Goal: Task Accomplishment & Management: Use online tool/utility

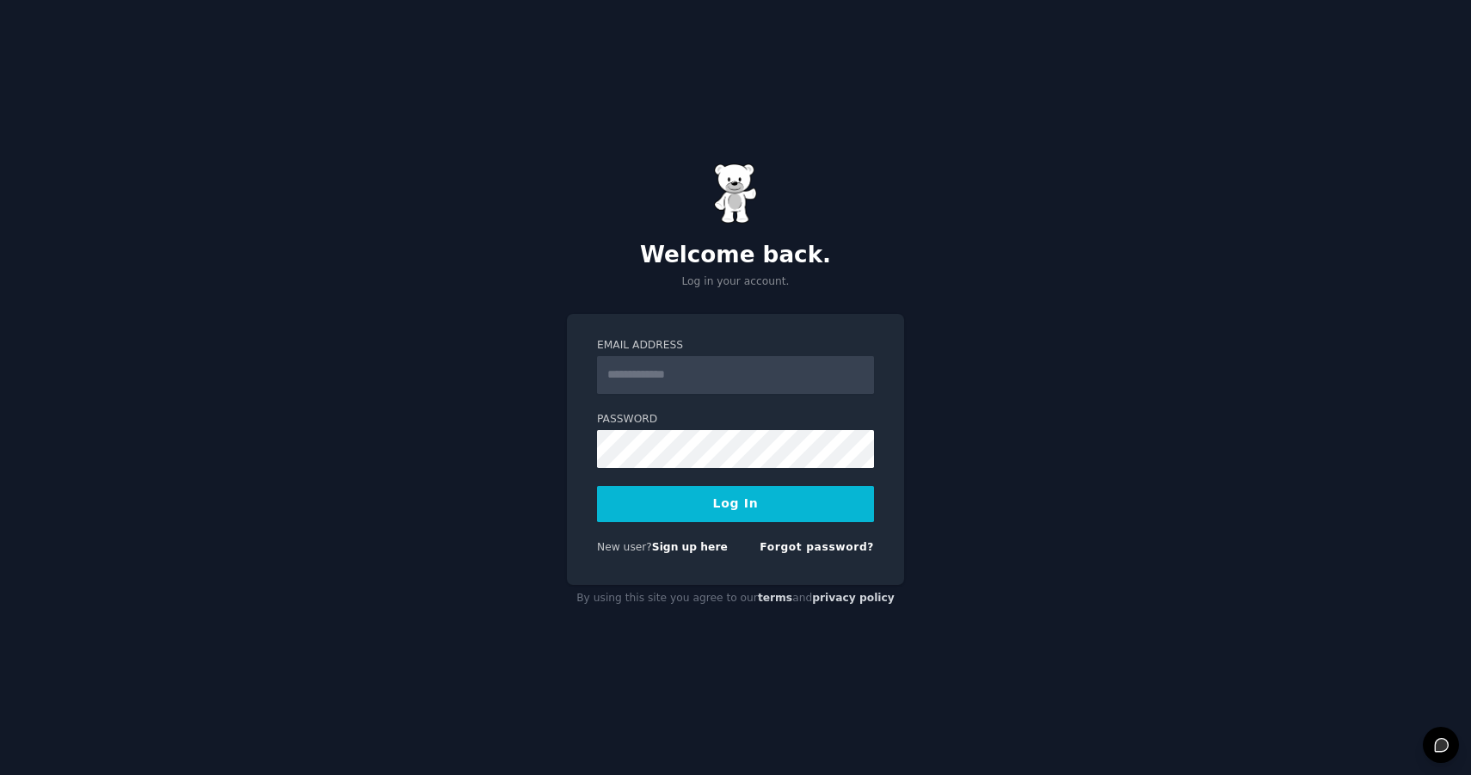
click at [669, 375] on input "Email Address" at bounding box center [735, 375] width 277 height 38
type input "**********"
click at [747, 493] on button "Log In" at bounding box center [735, 504] width 277 height 36
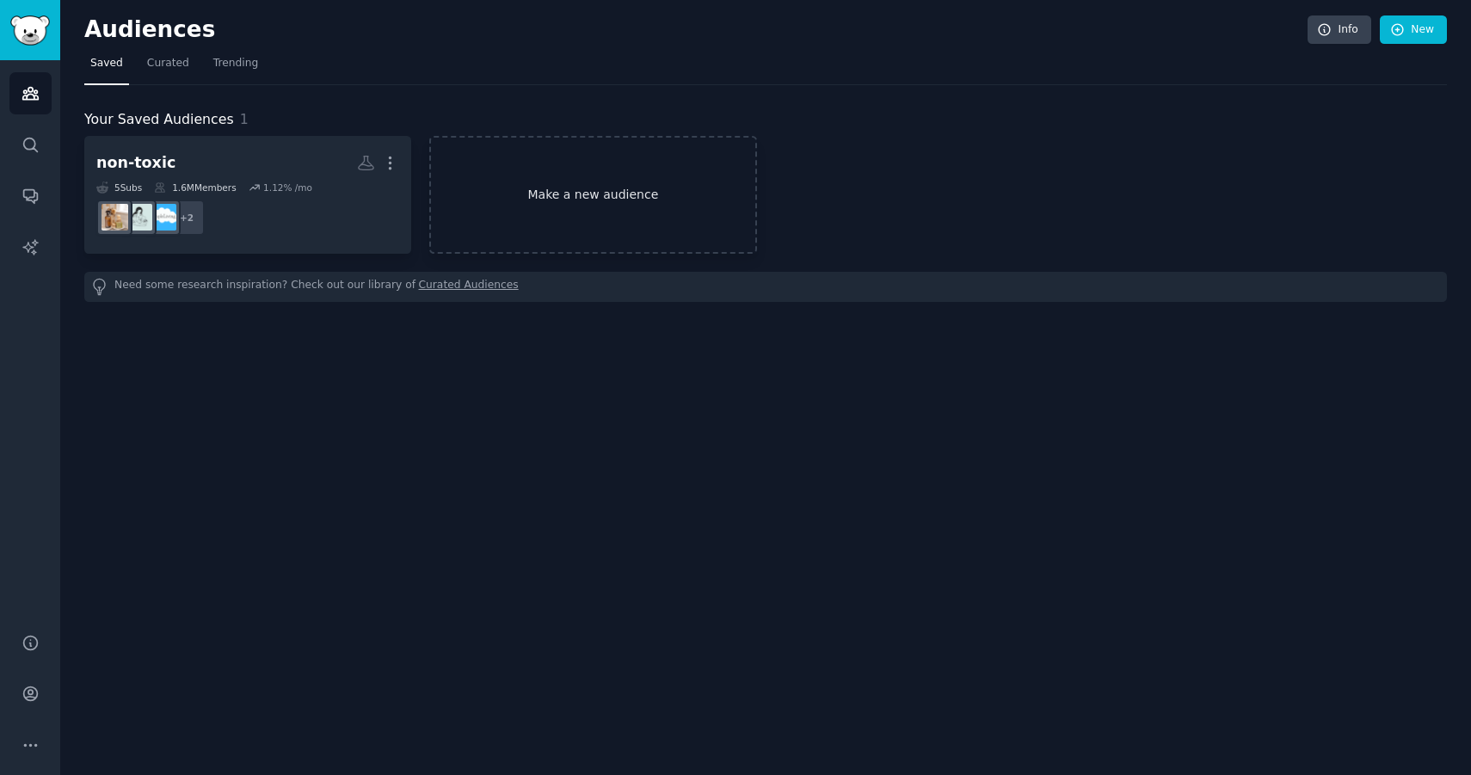
click at [583, 165] on link "Make a new audience" at bounding box center [592, 195] width 327 height 118
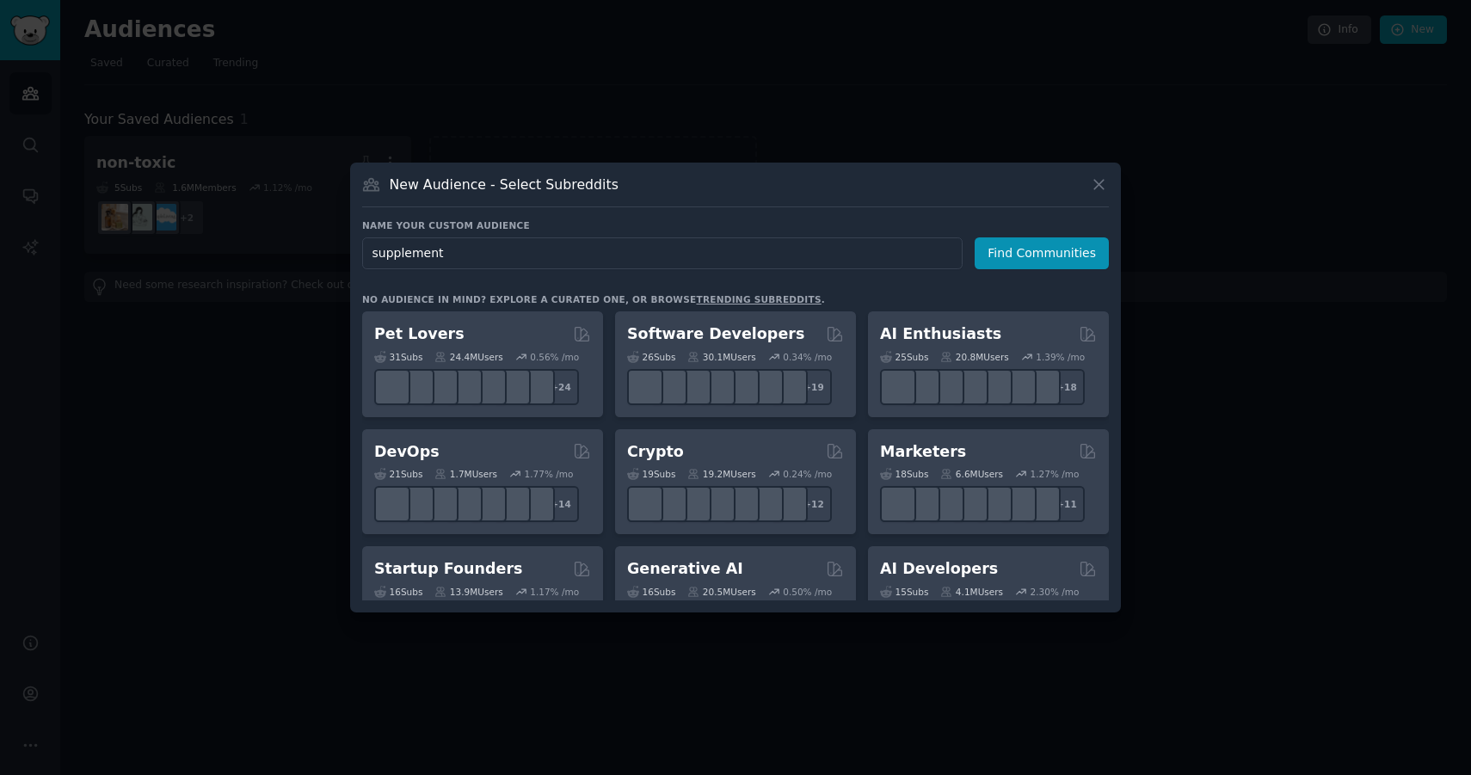
type input "supplements"
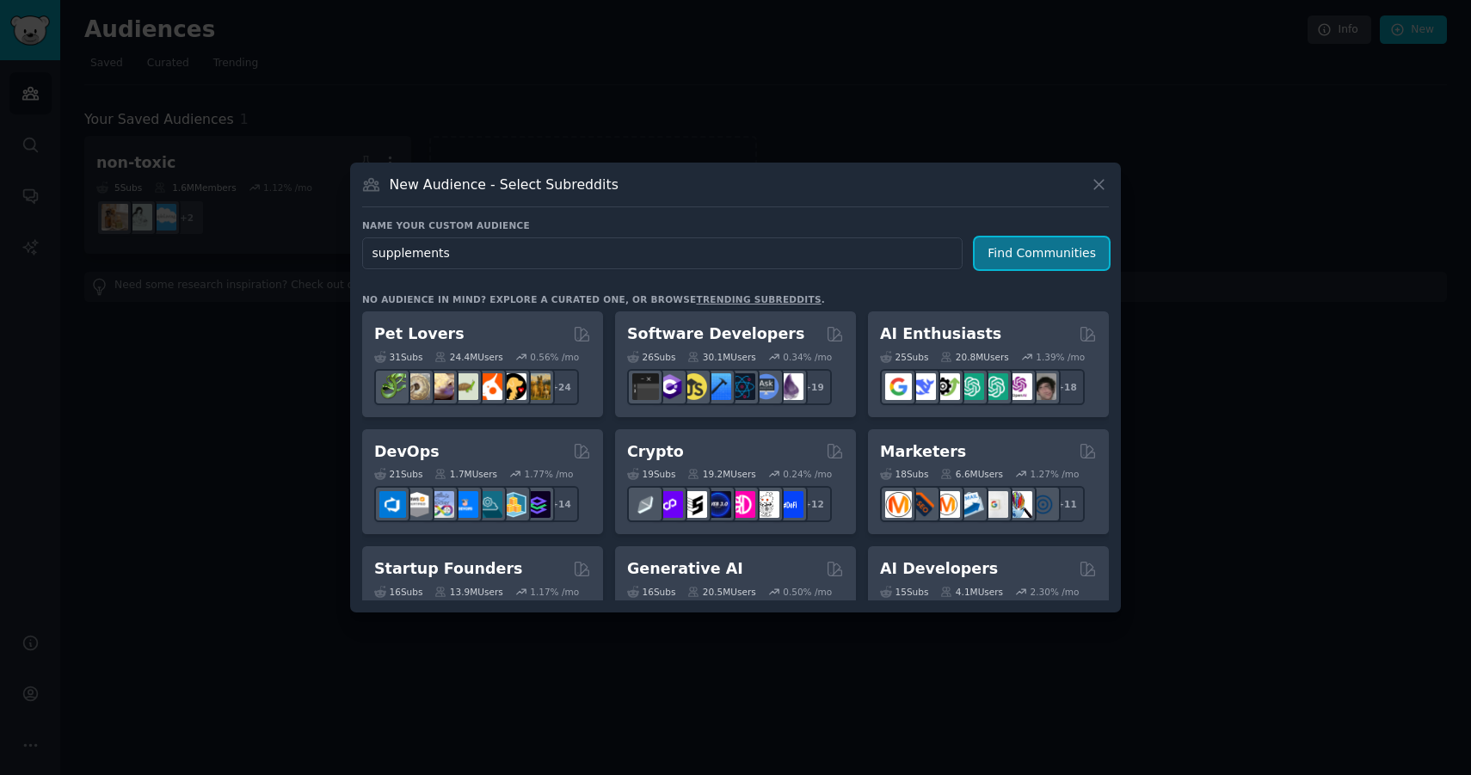
click at [1055, 259] on button "Find Communities" at bounding box center [1042, 253] width 134 height 32
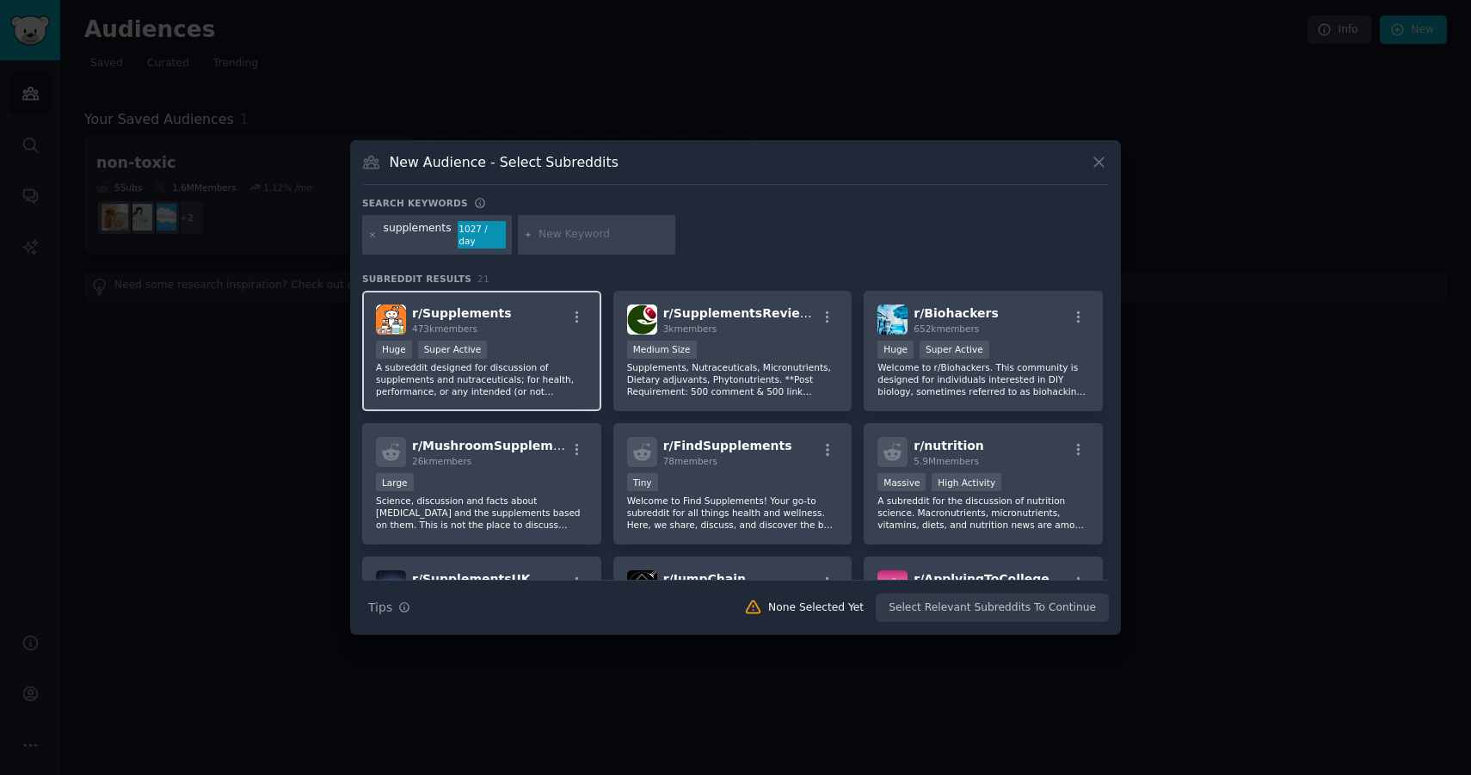
click at [533, 348] on div "Huge Super Active" at bounding box center [482, 352] width 212 height 22
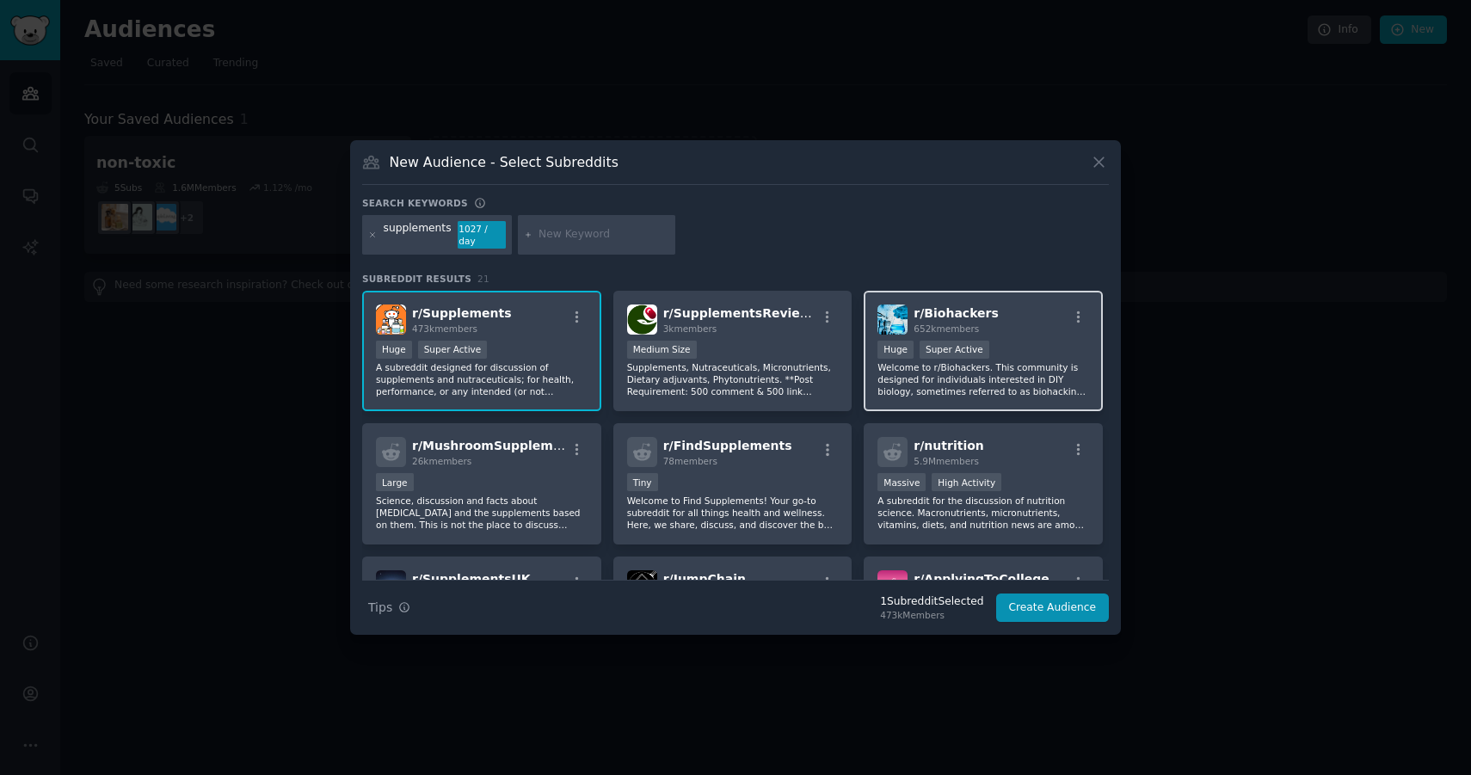
click at [1037, 352] on div "Huge Super Active" at bounding box center [983, 352] width 212 height 22
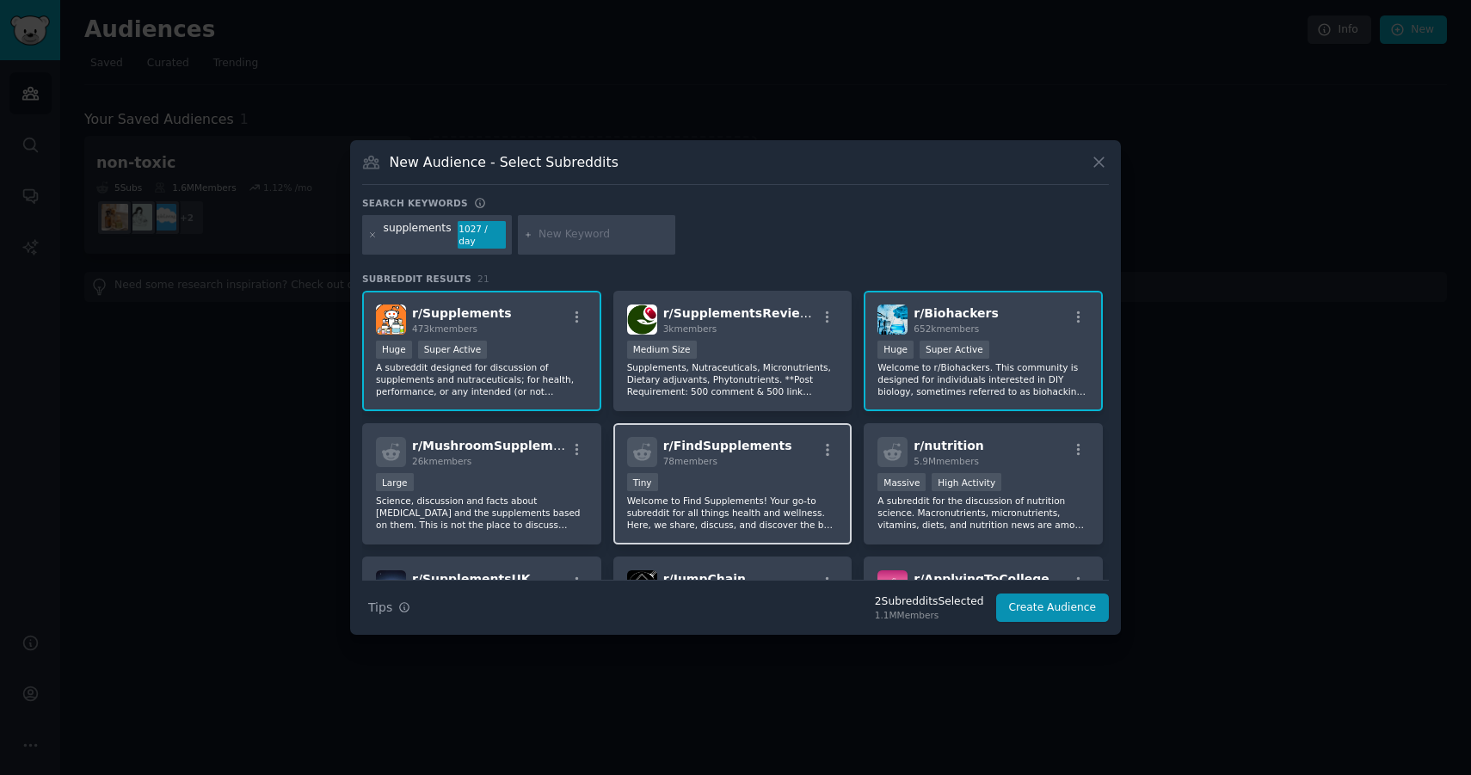
scroll to position [77, 0]
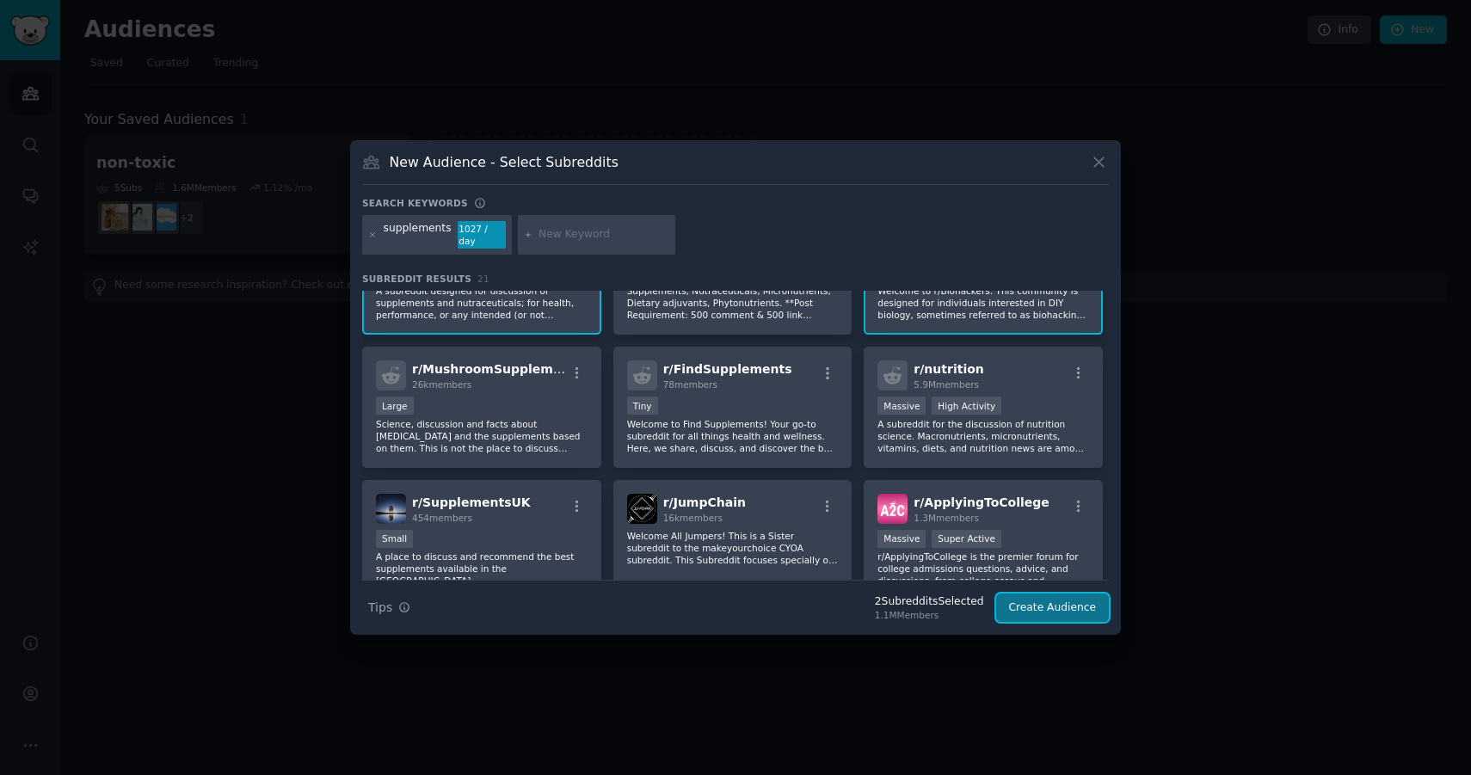
click at [1071, 606] on button "Create Audience" at bounding box center [1053, 608] width 114 height 29
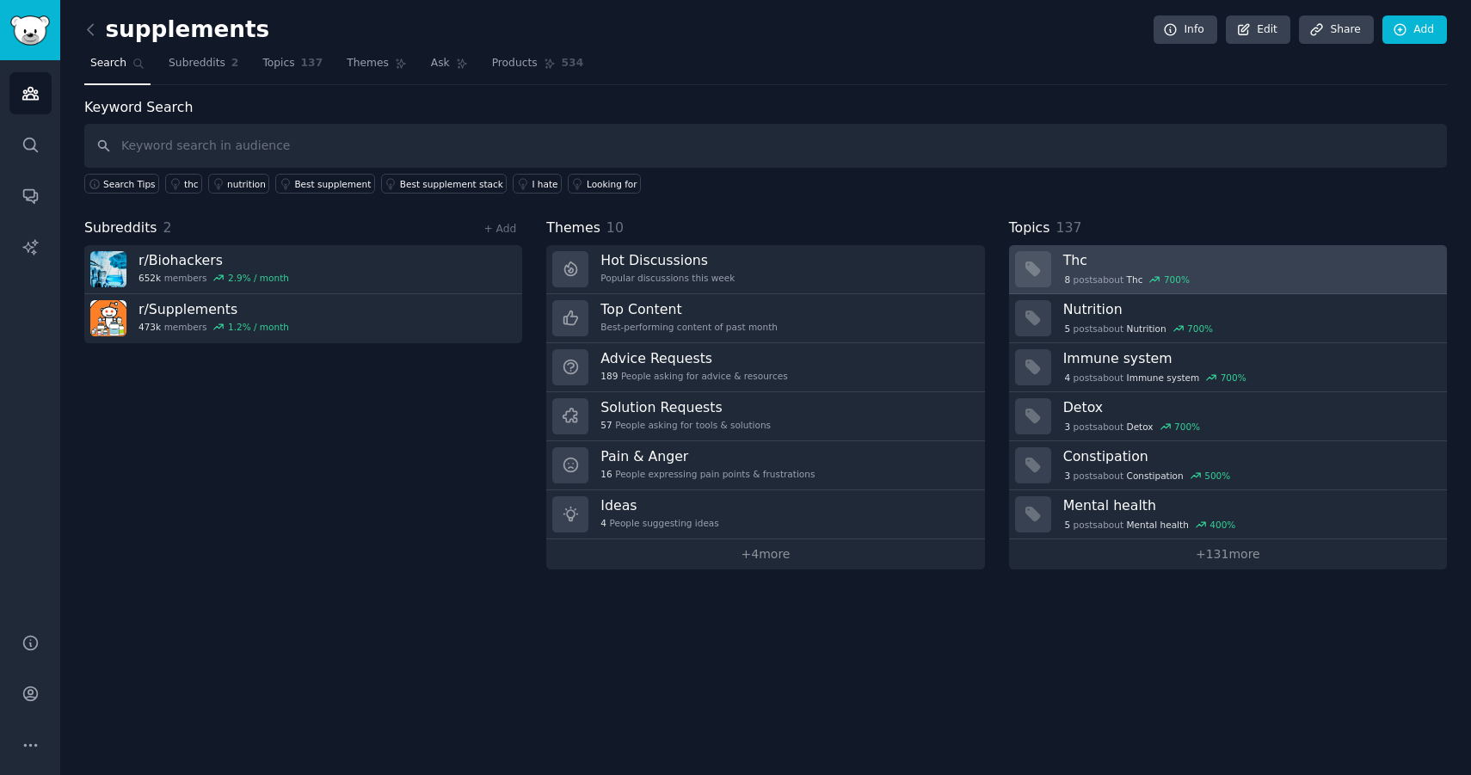
click at [1086, 266] on h3 "Thc" at bounding box center [1249, 260] width 372 height 18
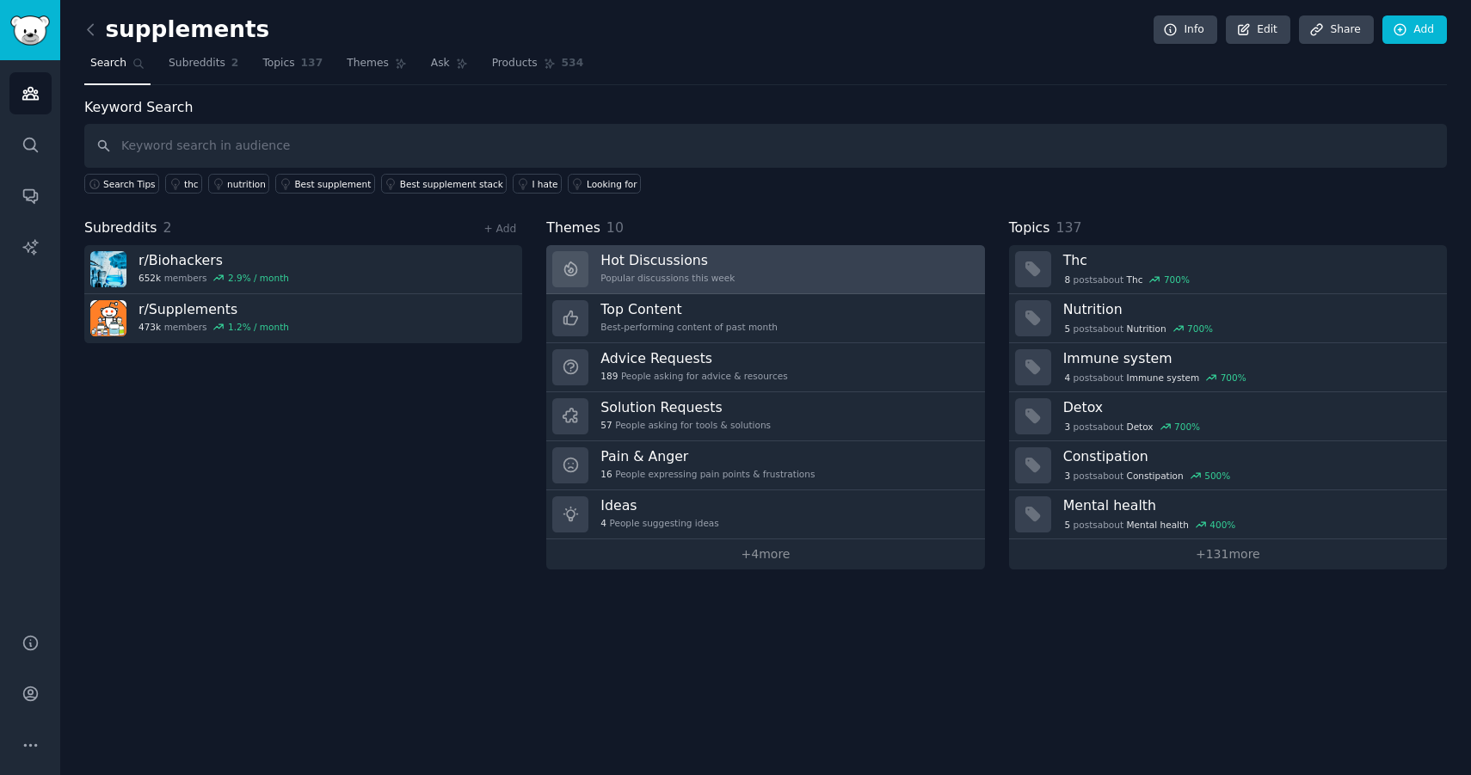
click at [744, 261] on link "Hot Discussions Popular discussions this week" at bounding box center [765, 269] width 438 height 49
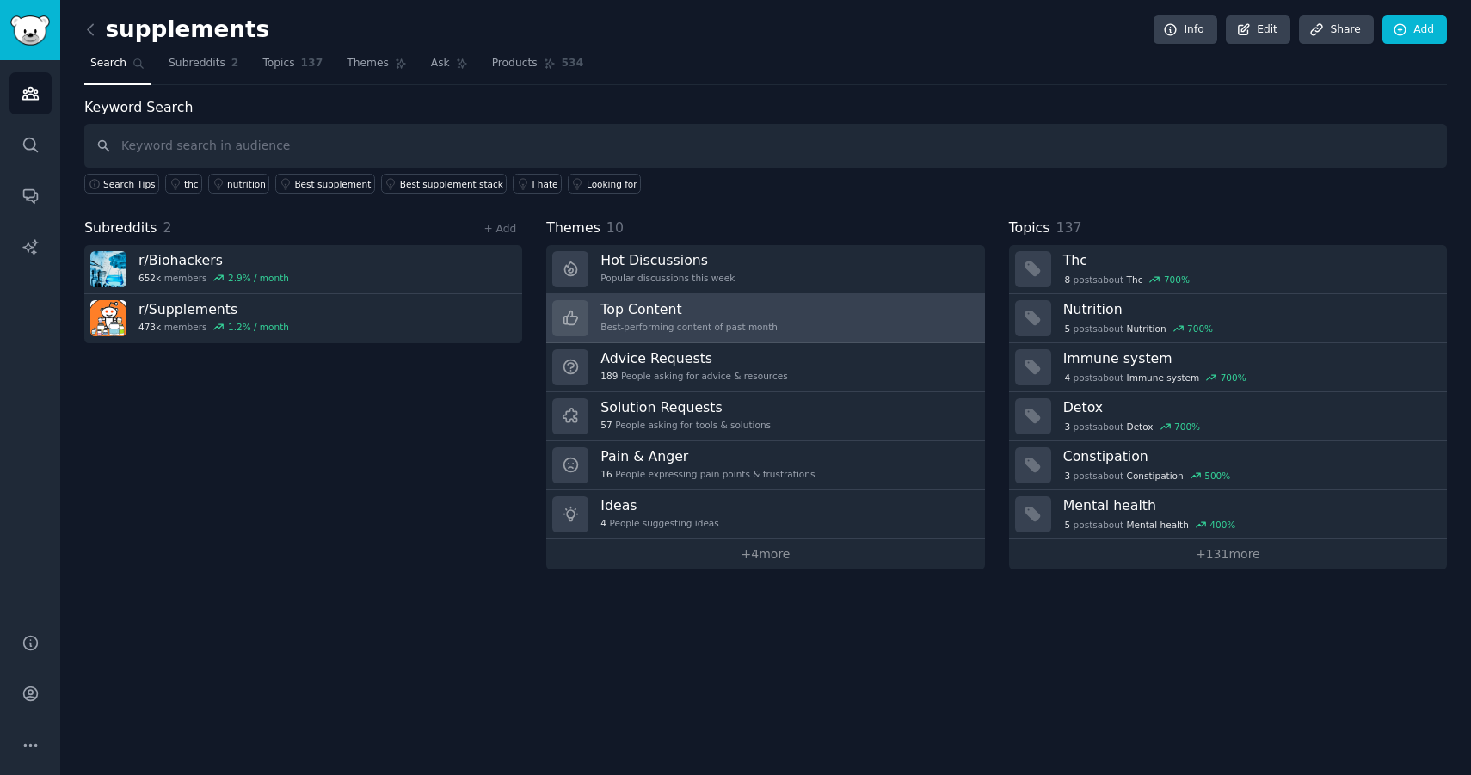
click at [765, 337] on link "Top Content Best-performing content of past month" at bounding box center [765, 318] width 438 height 49
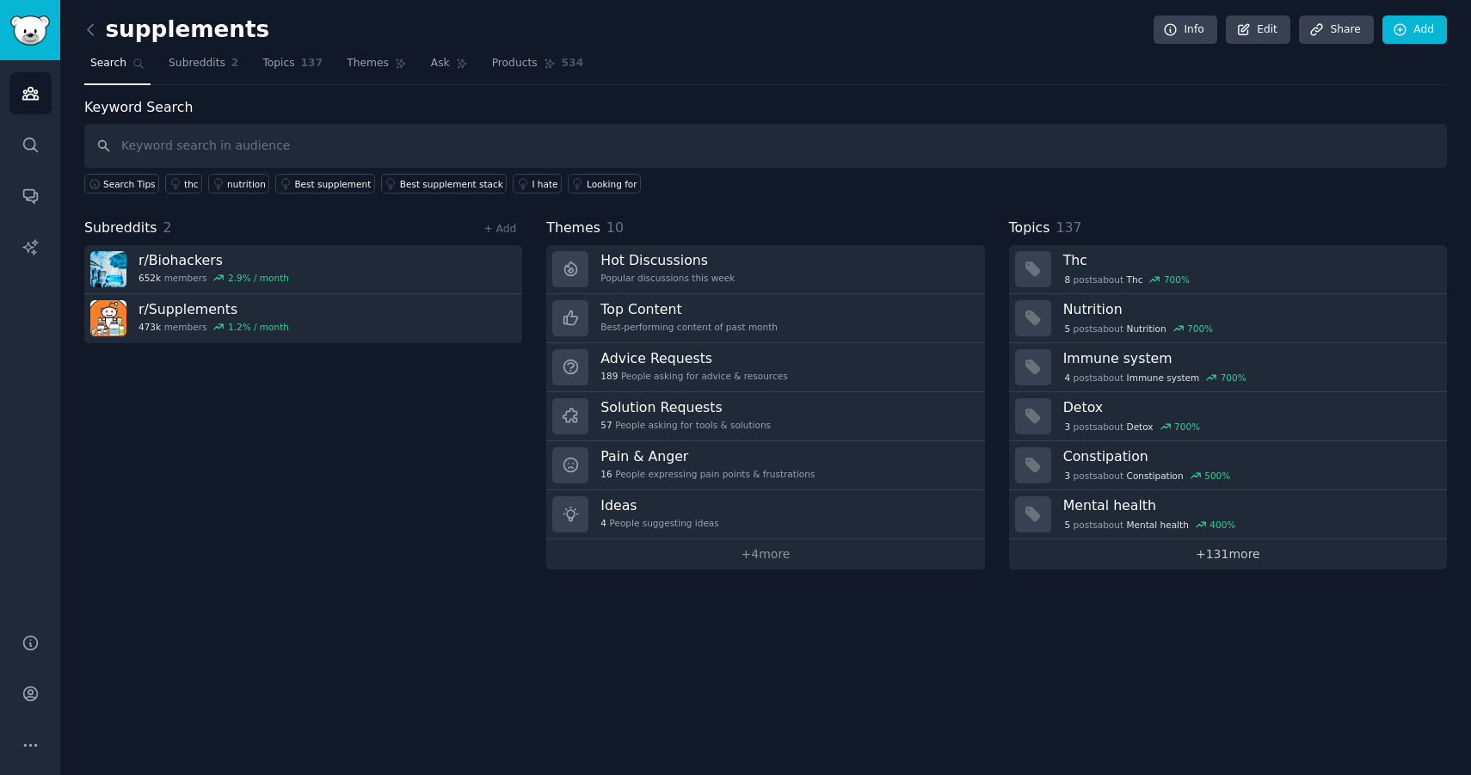
click at [1172, 549] on link "+ 131 more" at bounding box center [1228, 554] width 438 height 30
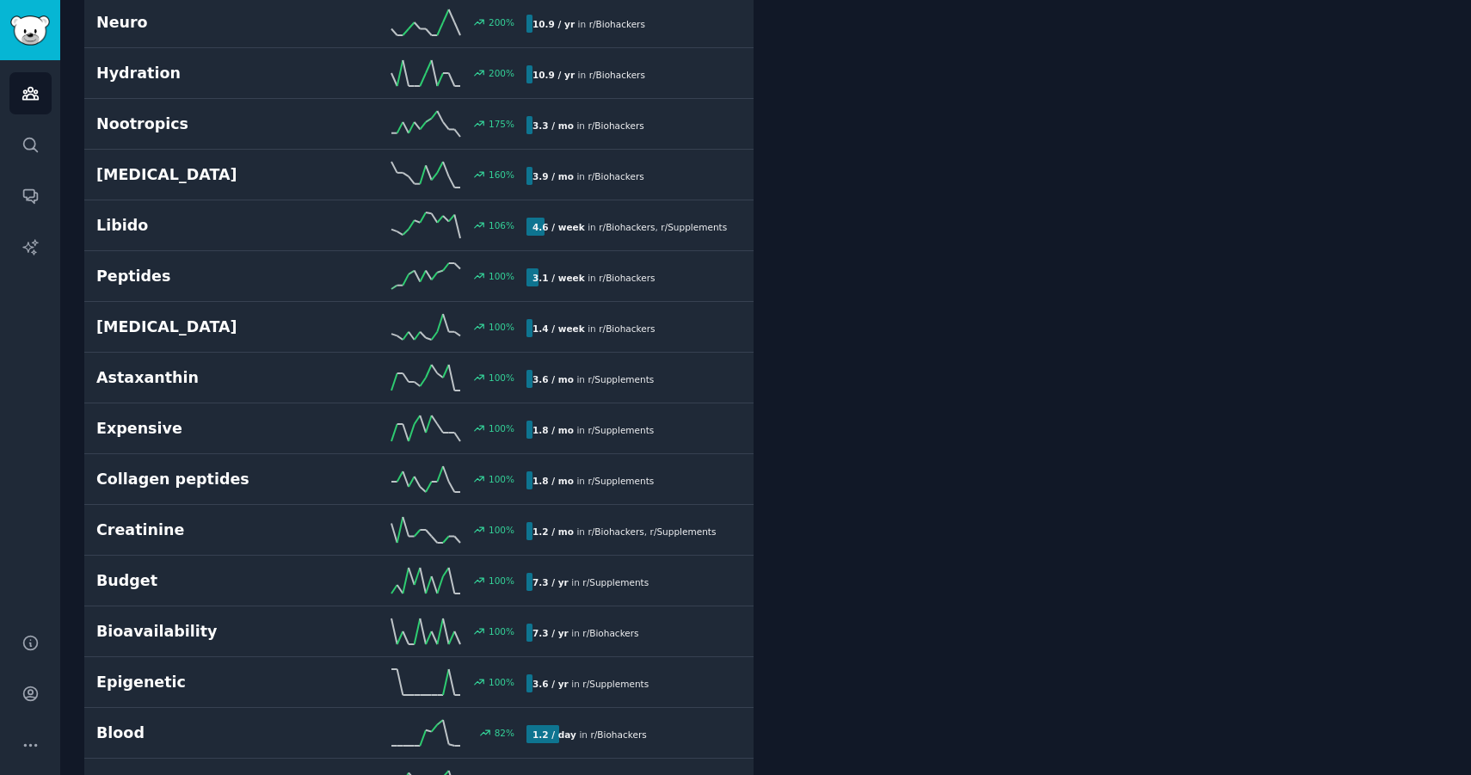
scroll to position [1697, 0]
